Goal: Navigation & Orientation: Find specific page/section

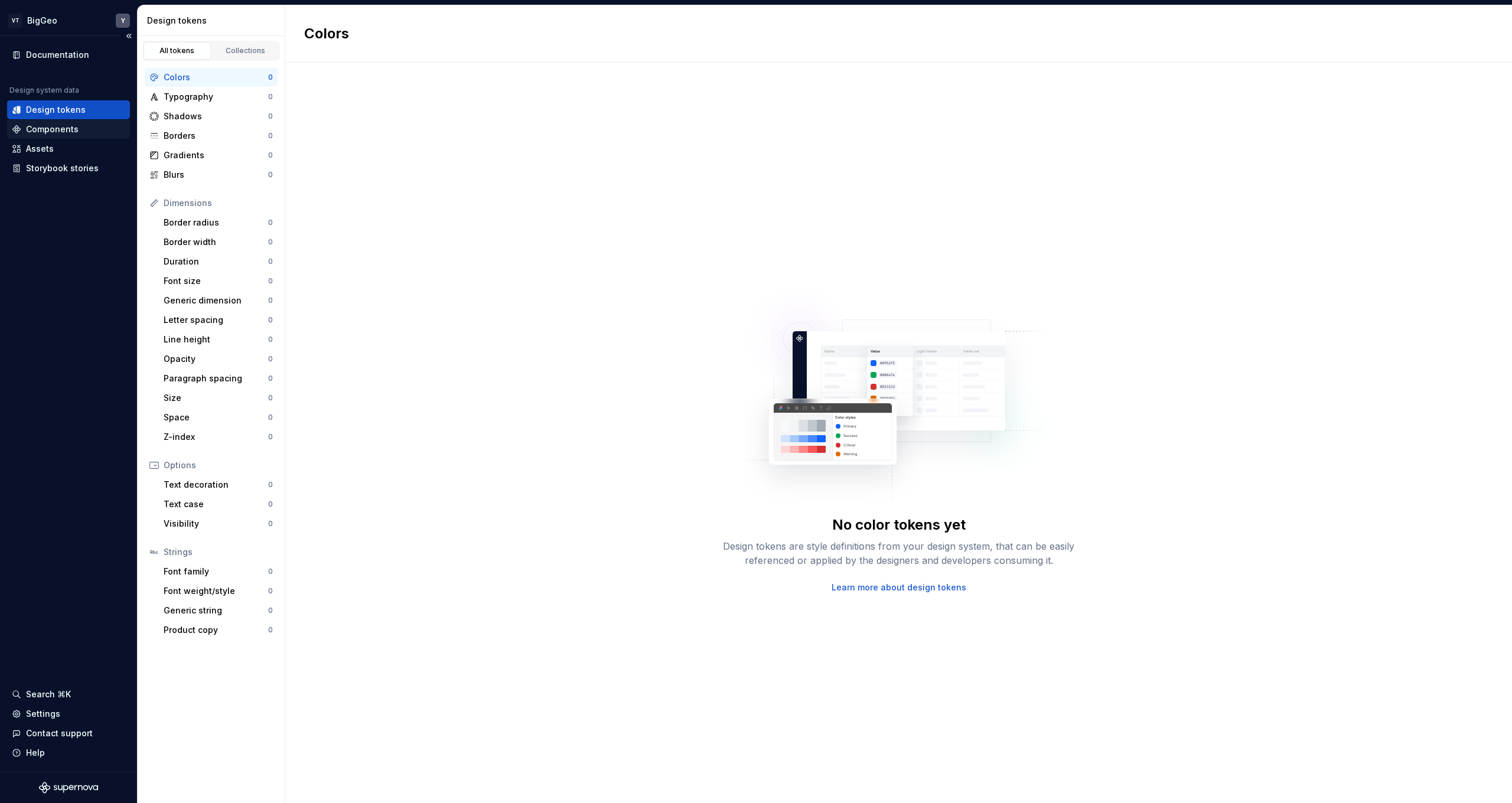
click at [53, 126] on div "Components" at bounding box center [52, 129] width 53 height 12
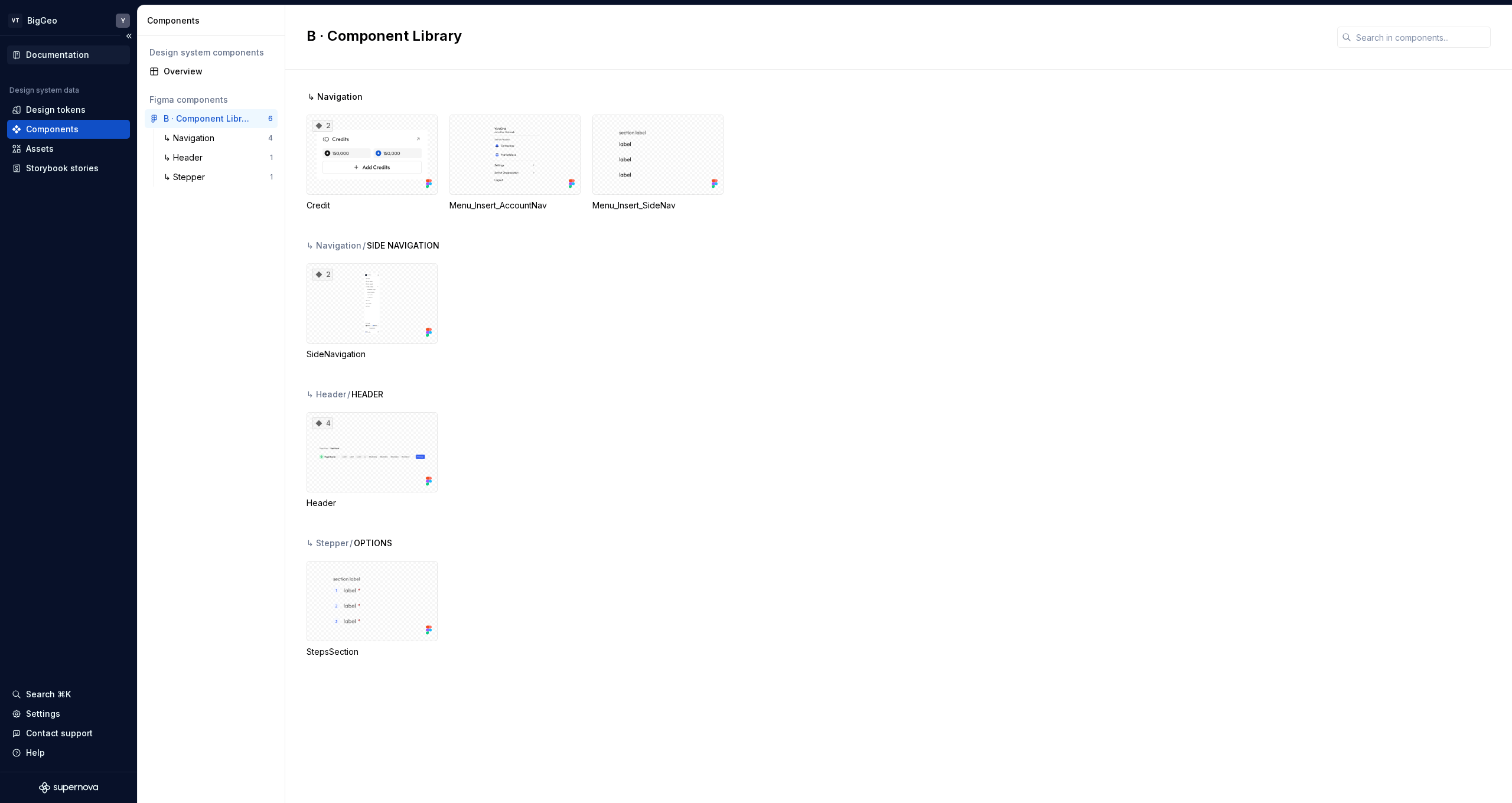
click at [51, 53] on div "Documentation" at bounding box center [57, 55] width 63 height 12
click at [62, 24] on html "VT BigGeo Y Documentation Design system data Design tokens Components Assets St…" at bounding box center [756, 401] width 1512 height 803
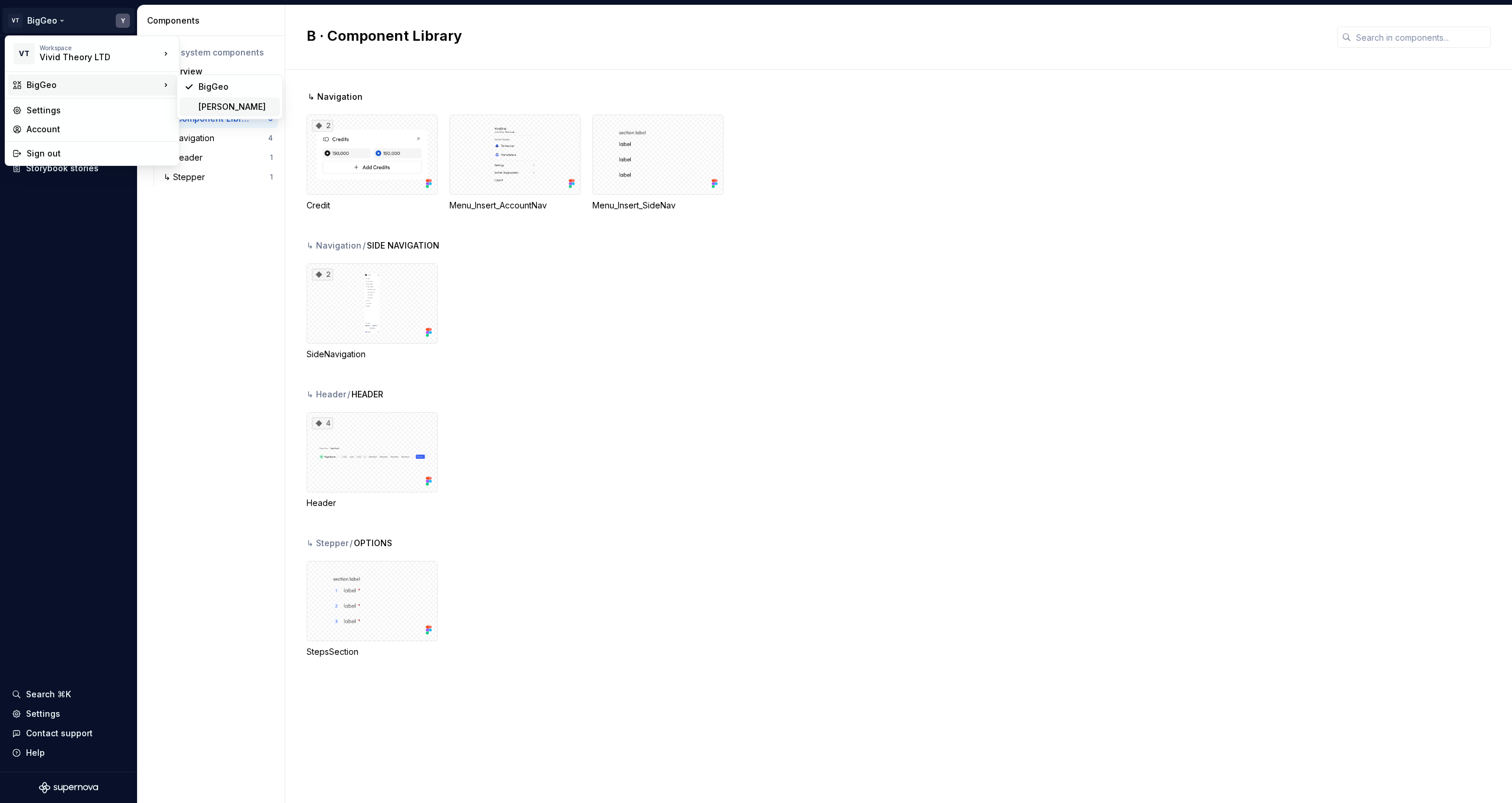
click at [209, 109] on div "[PERSON_NAME]" at bounding box center [237, 107] width 76 height 12
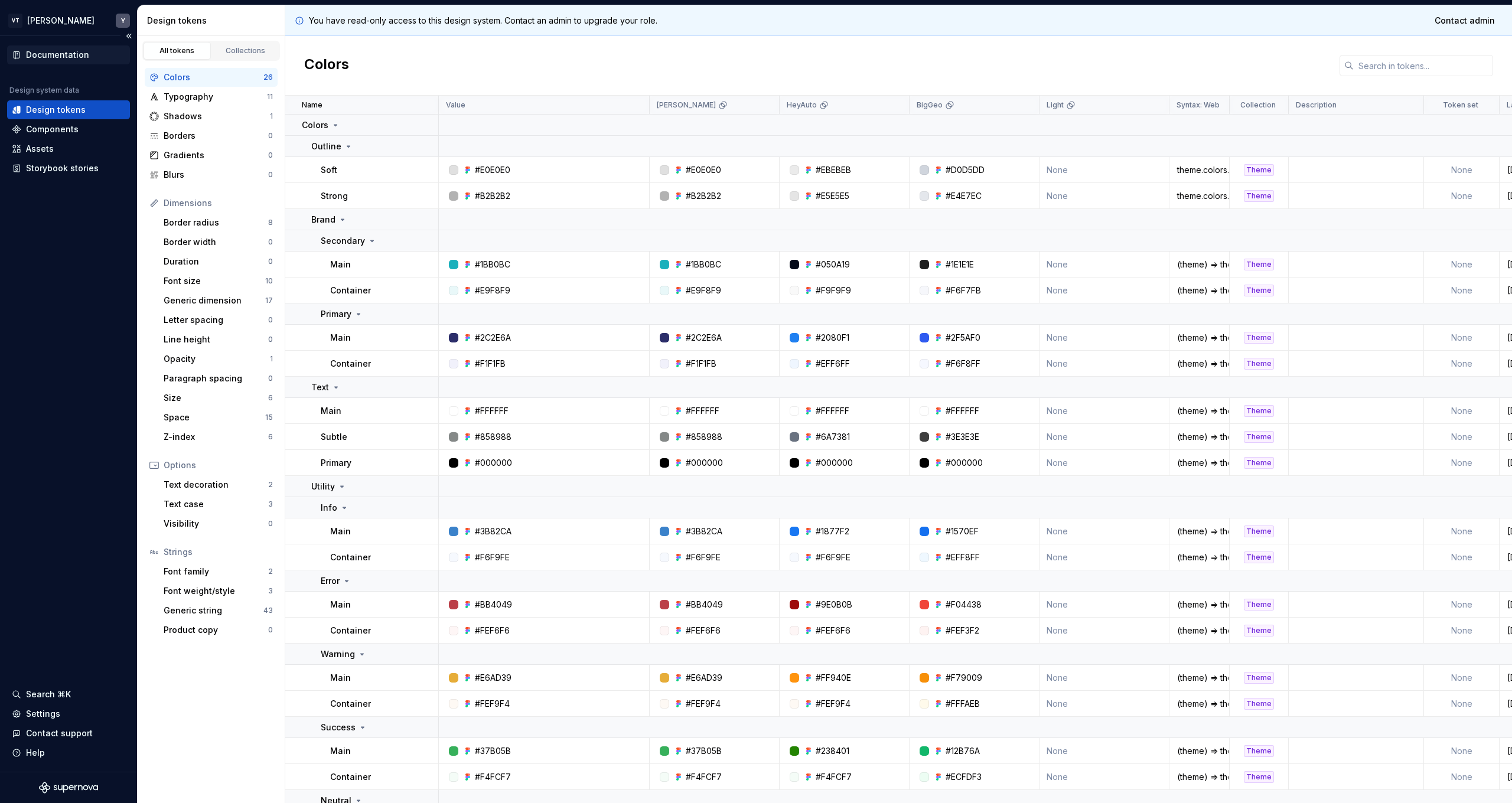
click at [80, 56] on div "Documentation" at bounding box center [57, 55] width 63 height 12
